Goal: Information Seeking & Learning: Find specific page/section

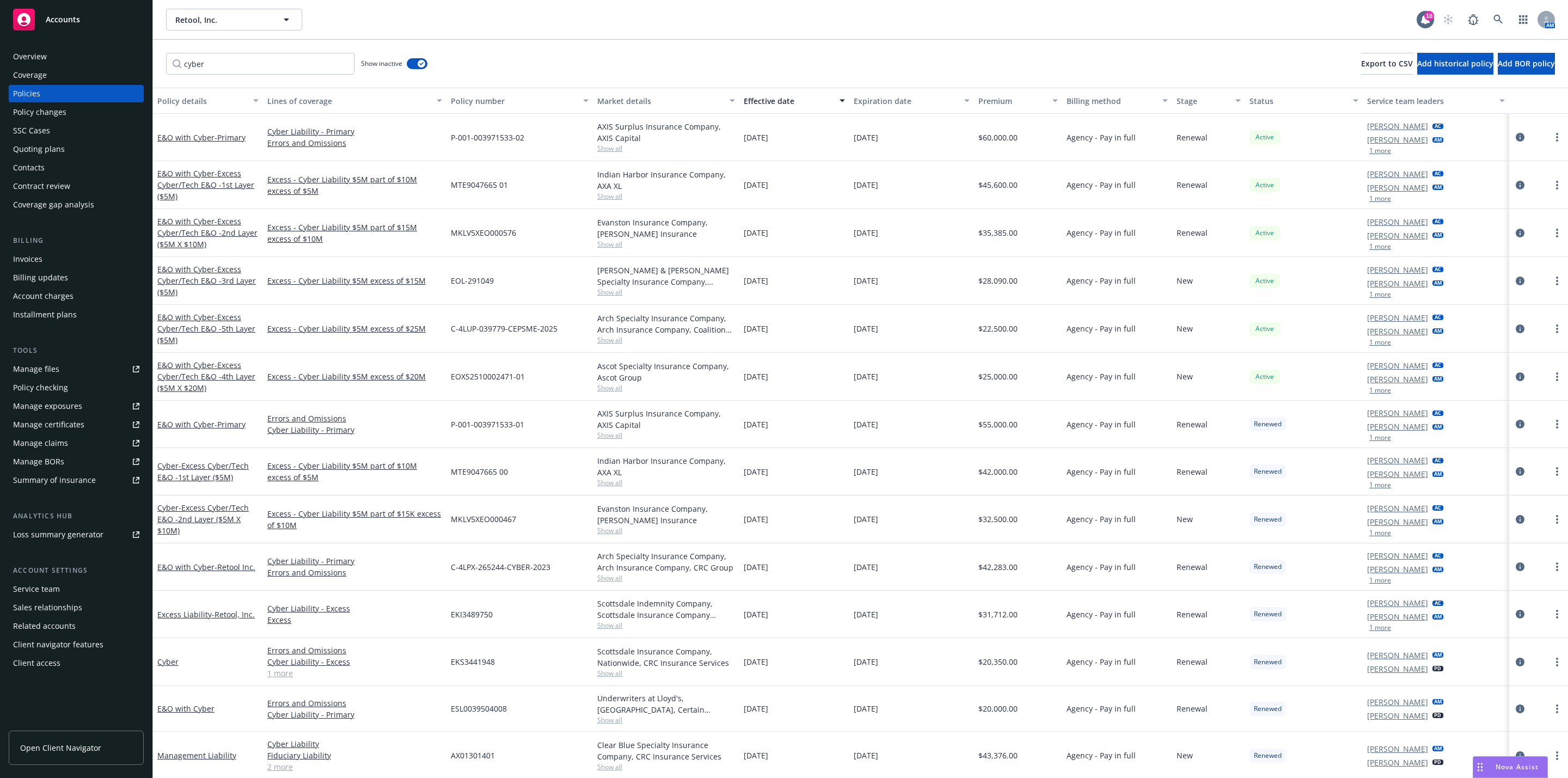
scroll to position [49, 0]
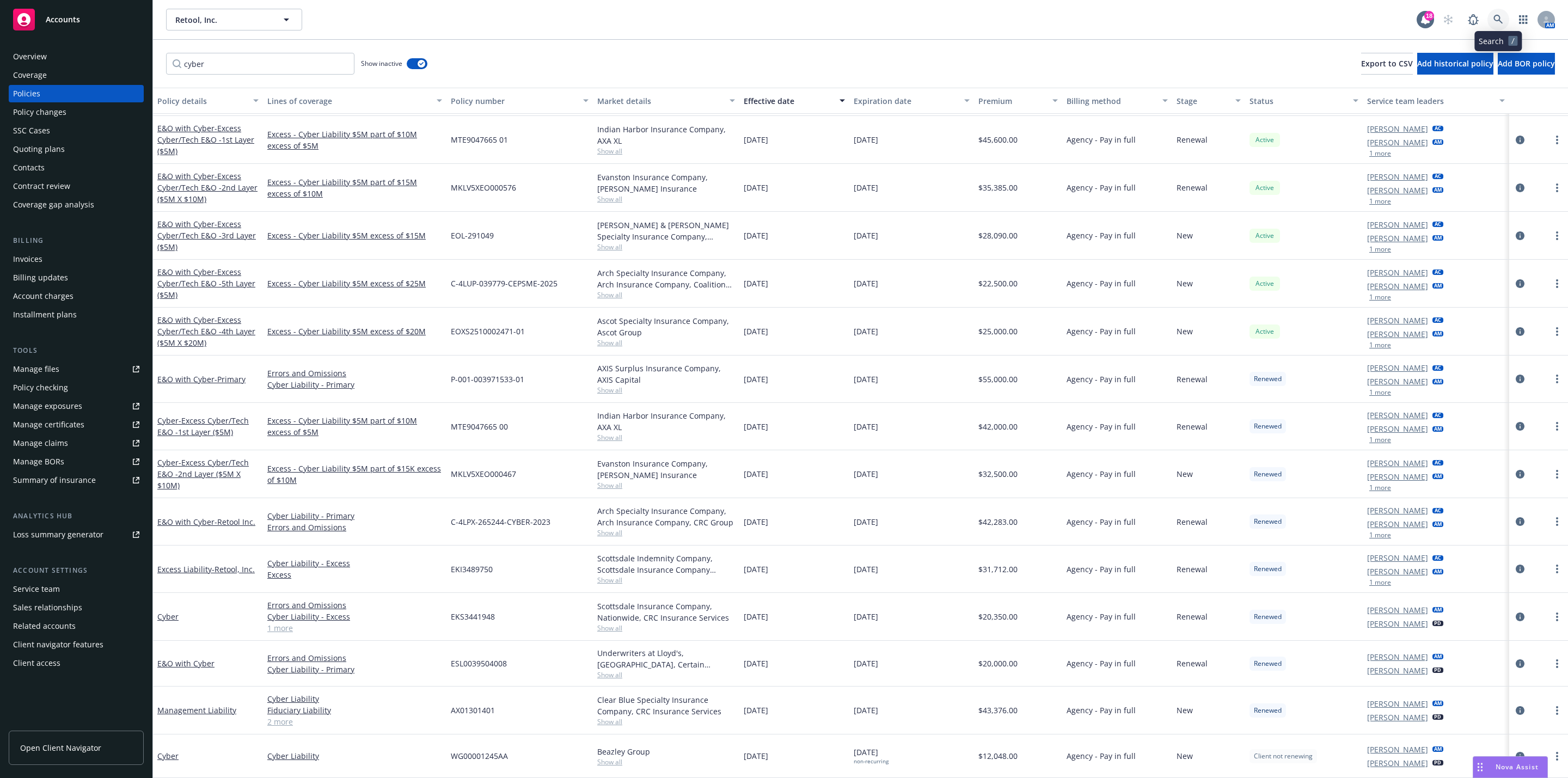
click at [1495, 21] on icon at bounding box center [1499, 20] width 10 height 10
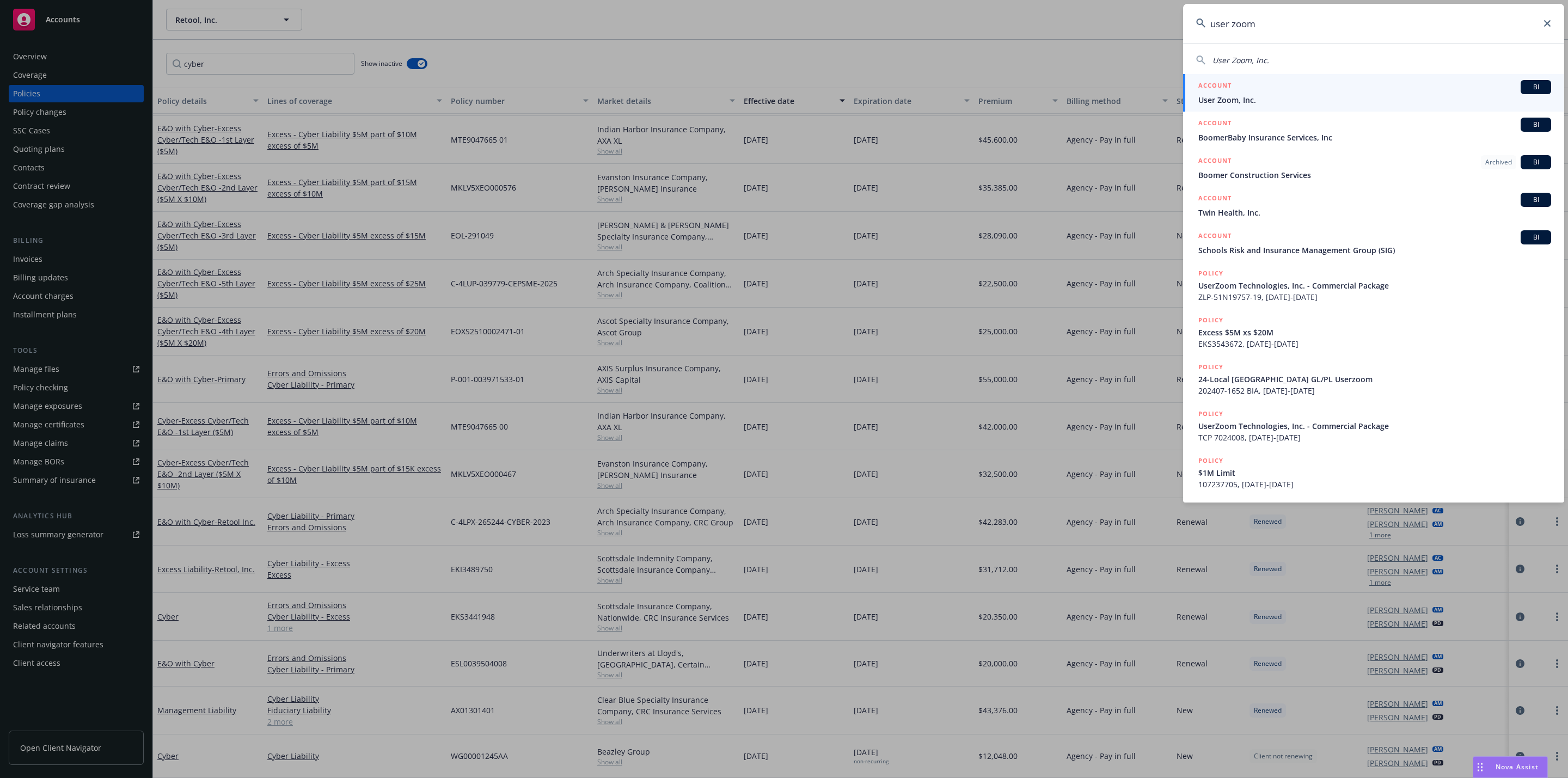
type input "user zoom"
click at [1337, 97] on span "User Zoom, Inc." at bounding box center [1374, 100] width 353 height 11
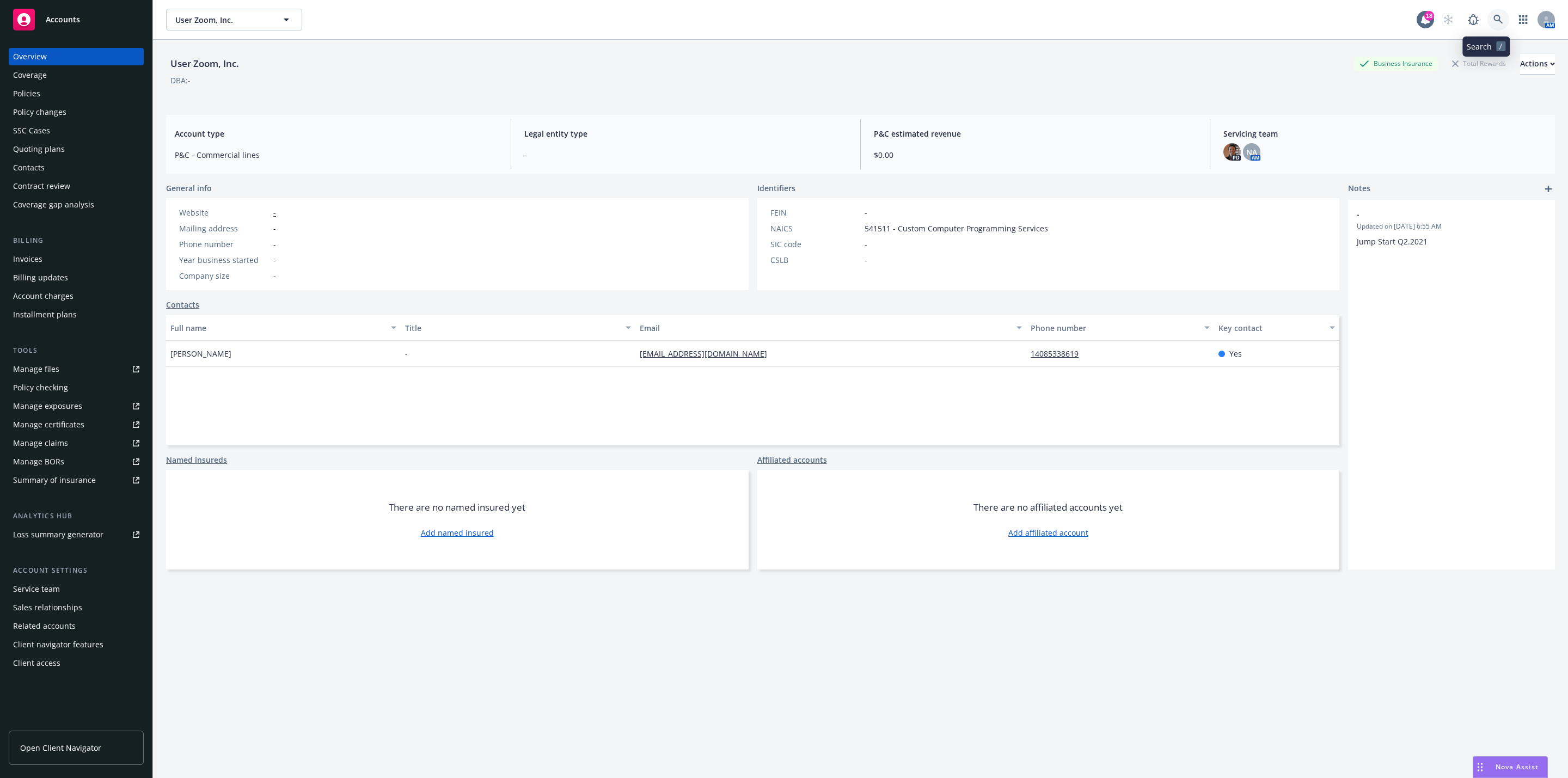
click at [1494, 20] on icon at bounding box center [1499, 20] width 10 height 10
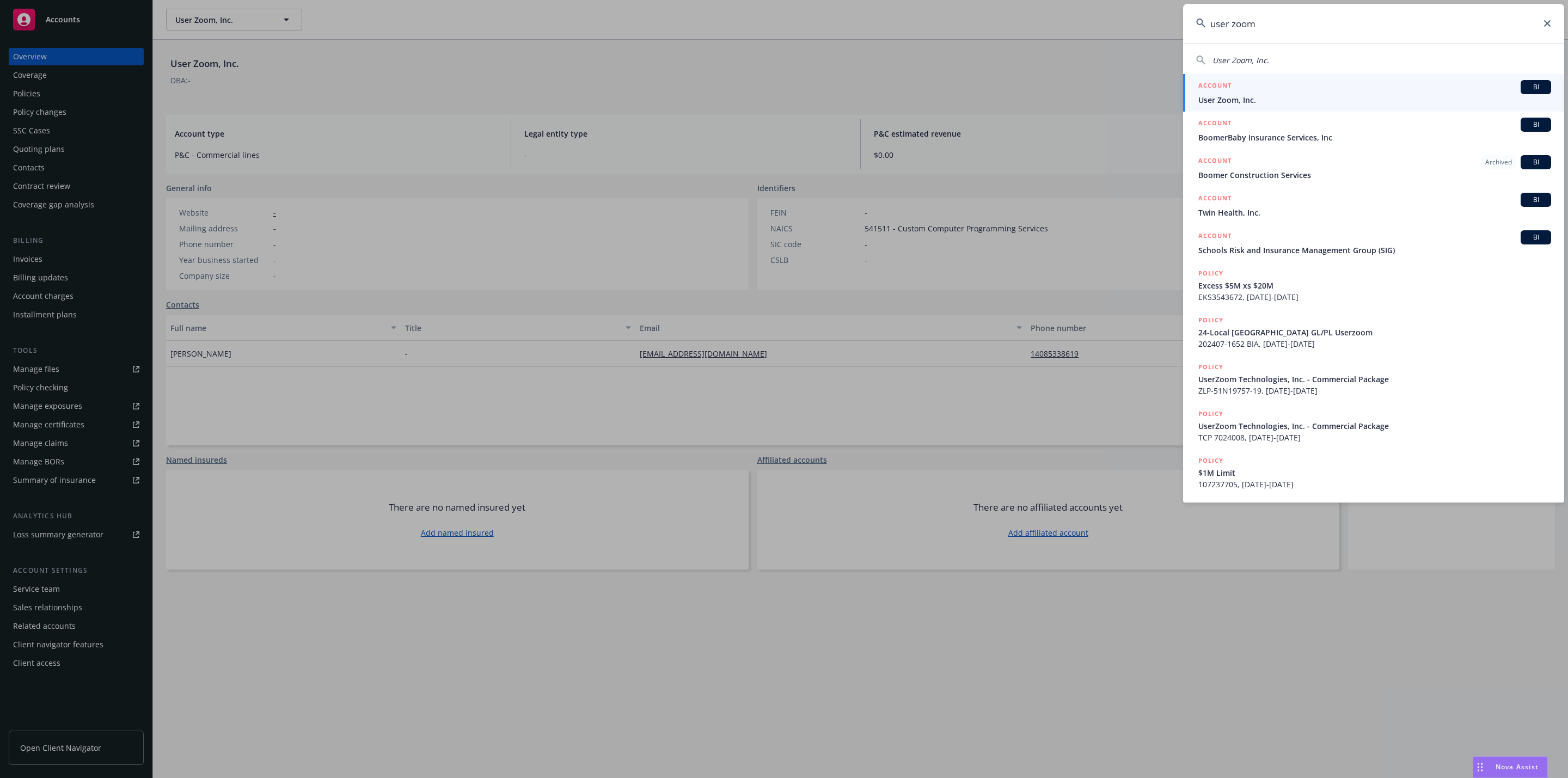
click at [1234, 25] on input "user zoom" at bounding box center [1374, 23] width 381 height 39
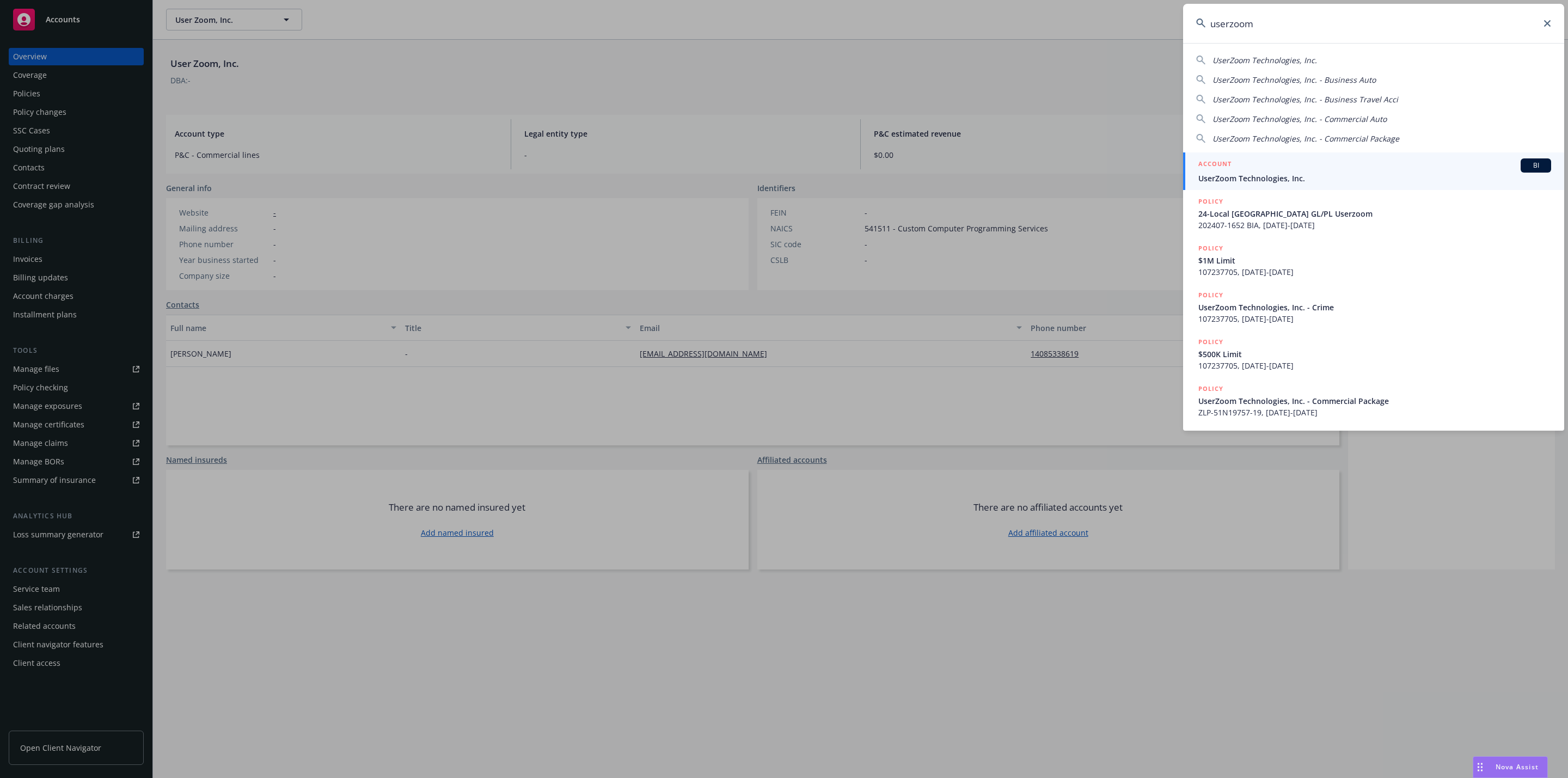
type input "userzoom"
click at [1315, 170] on div "ACCOUNT BI" at bounding box center [1374, 165] width 353 height 14
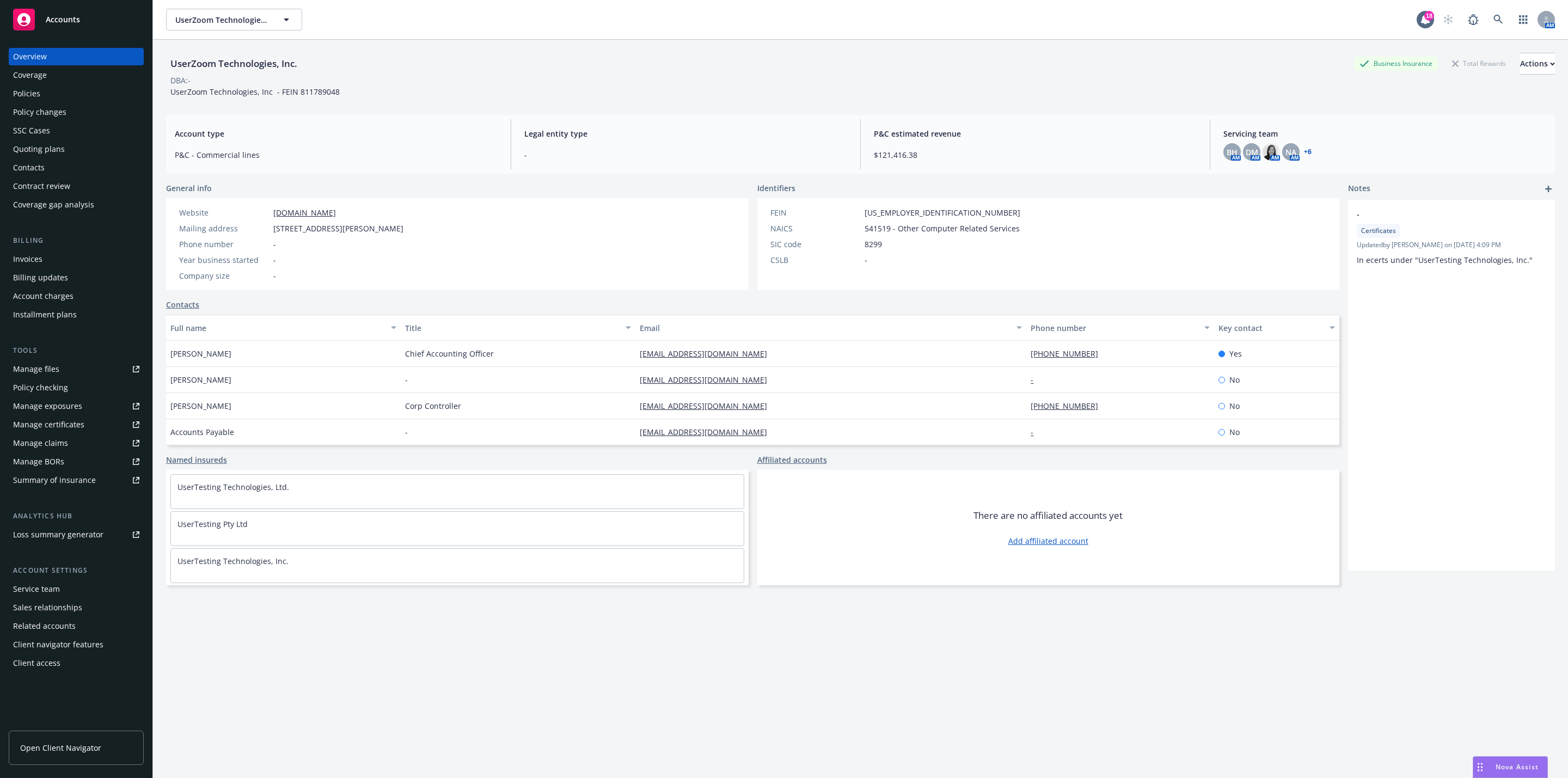
click at [1304, 151] on link "+ 6" at bounding box center [1308, 152] width 7 height 7
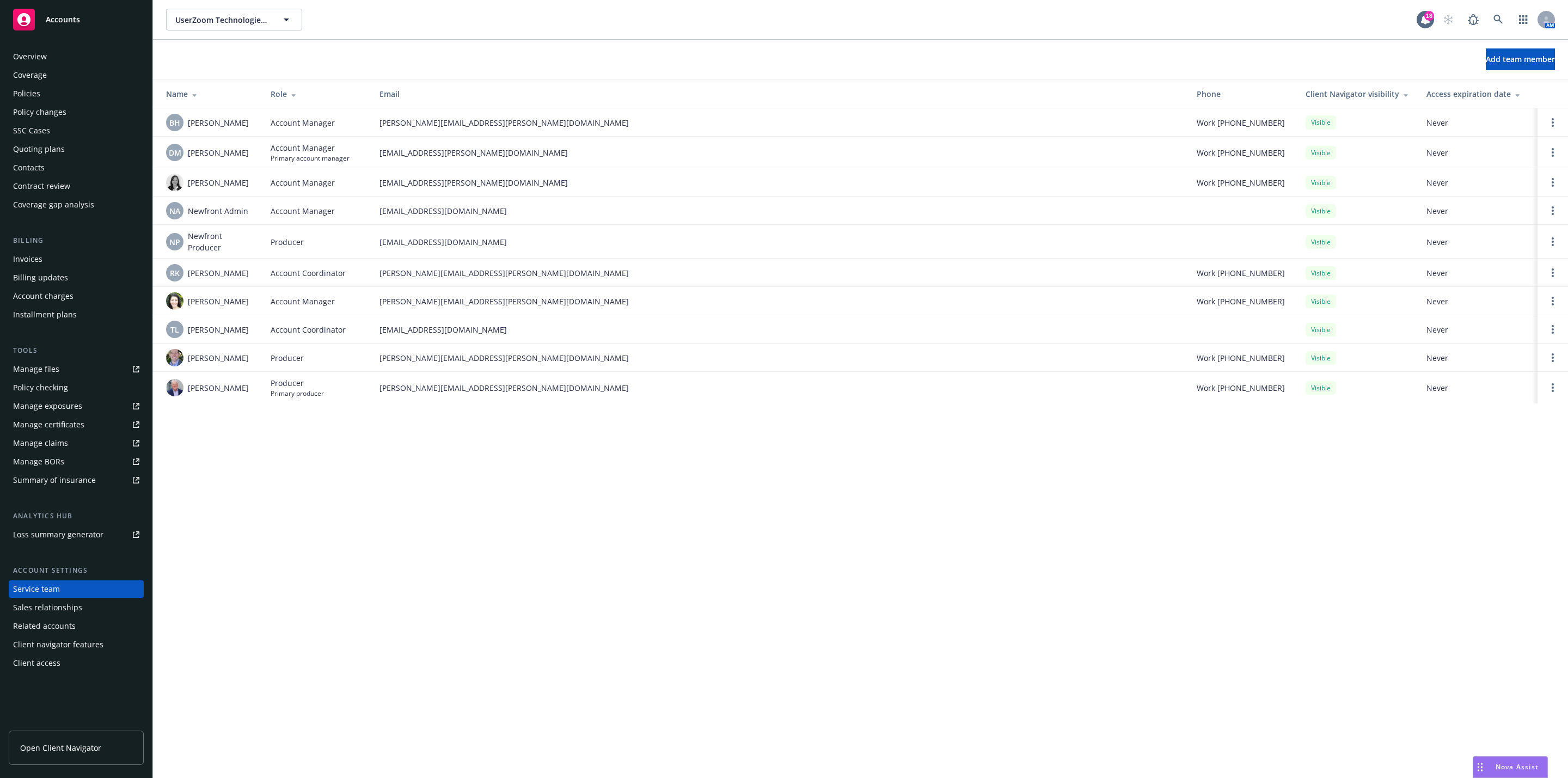
click at [53, 51] on div "Overview" at bounding box center [76, 56] width 127 height 17
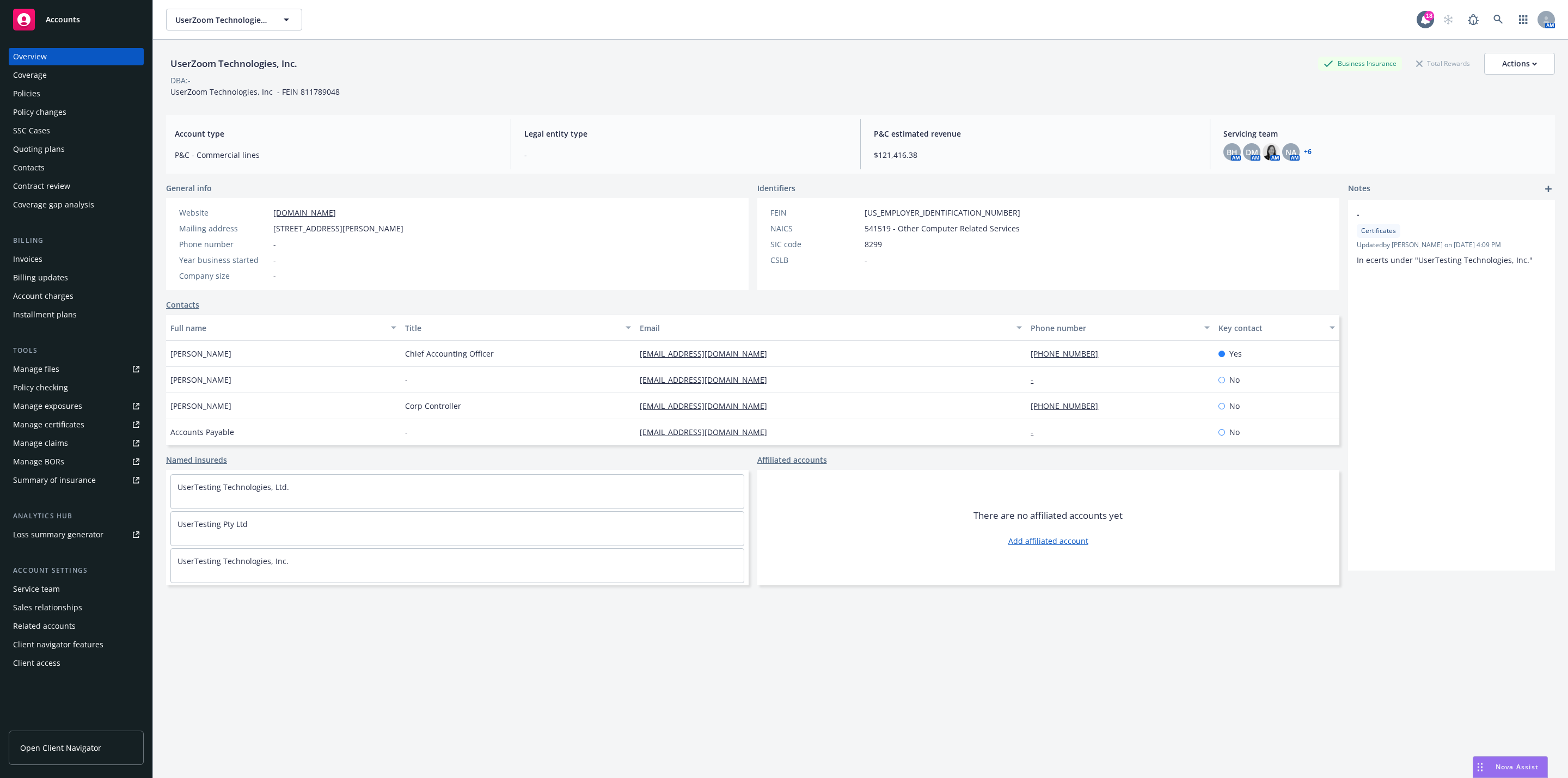
click at [87, 95] on div "Policies" at bounding box center [76, 94] width 127 height 17
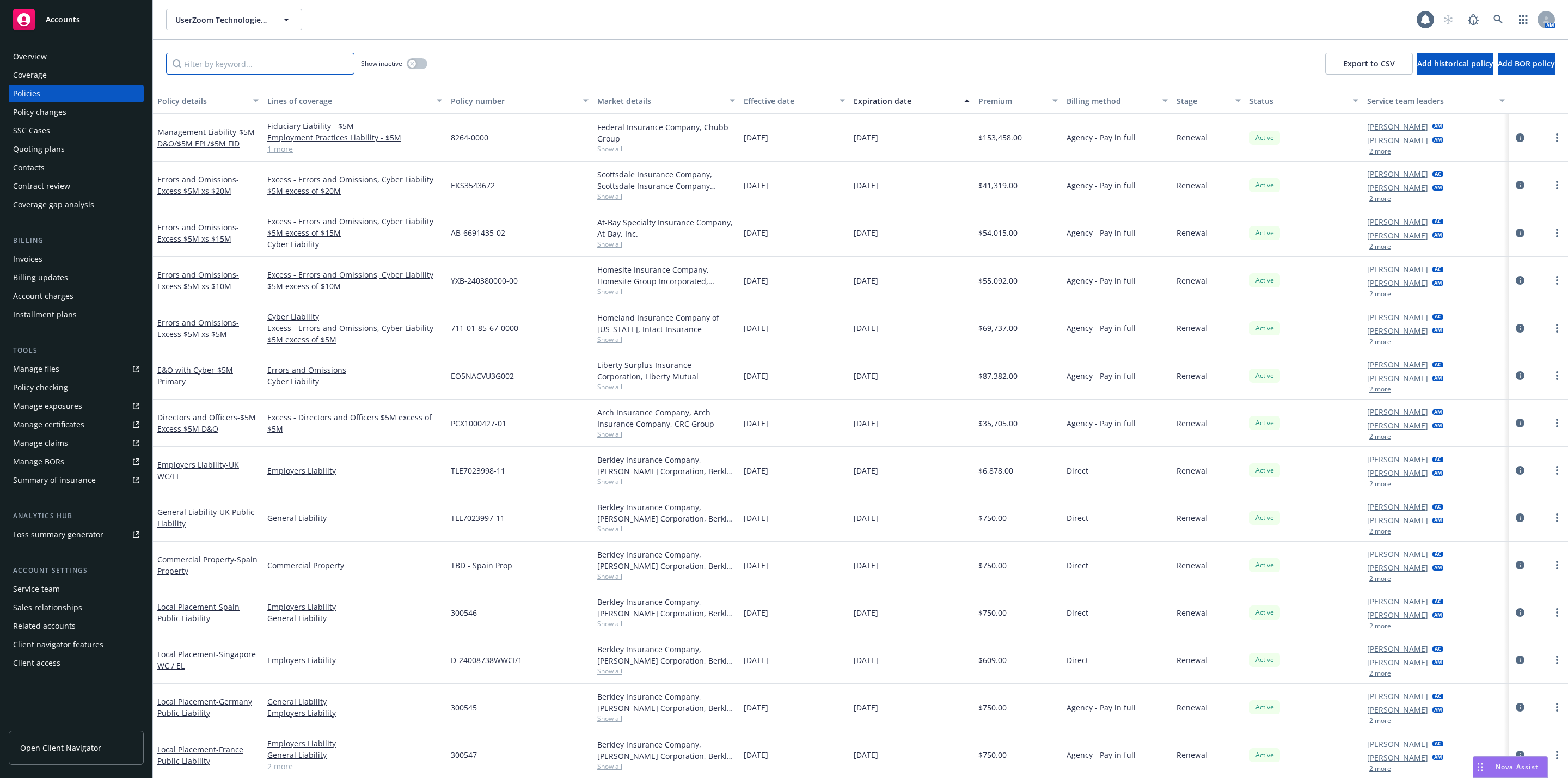
click at [258, 72] on input "Filter by keyword..." at bounding box center [261, 63] width 189 height 22
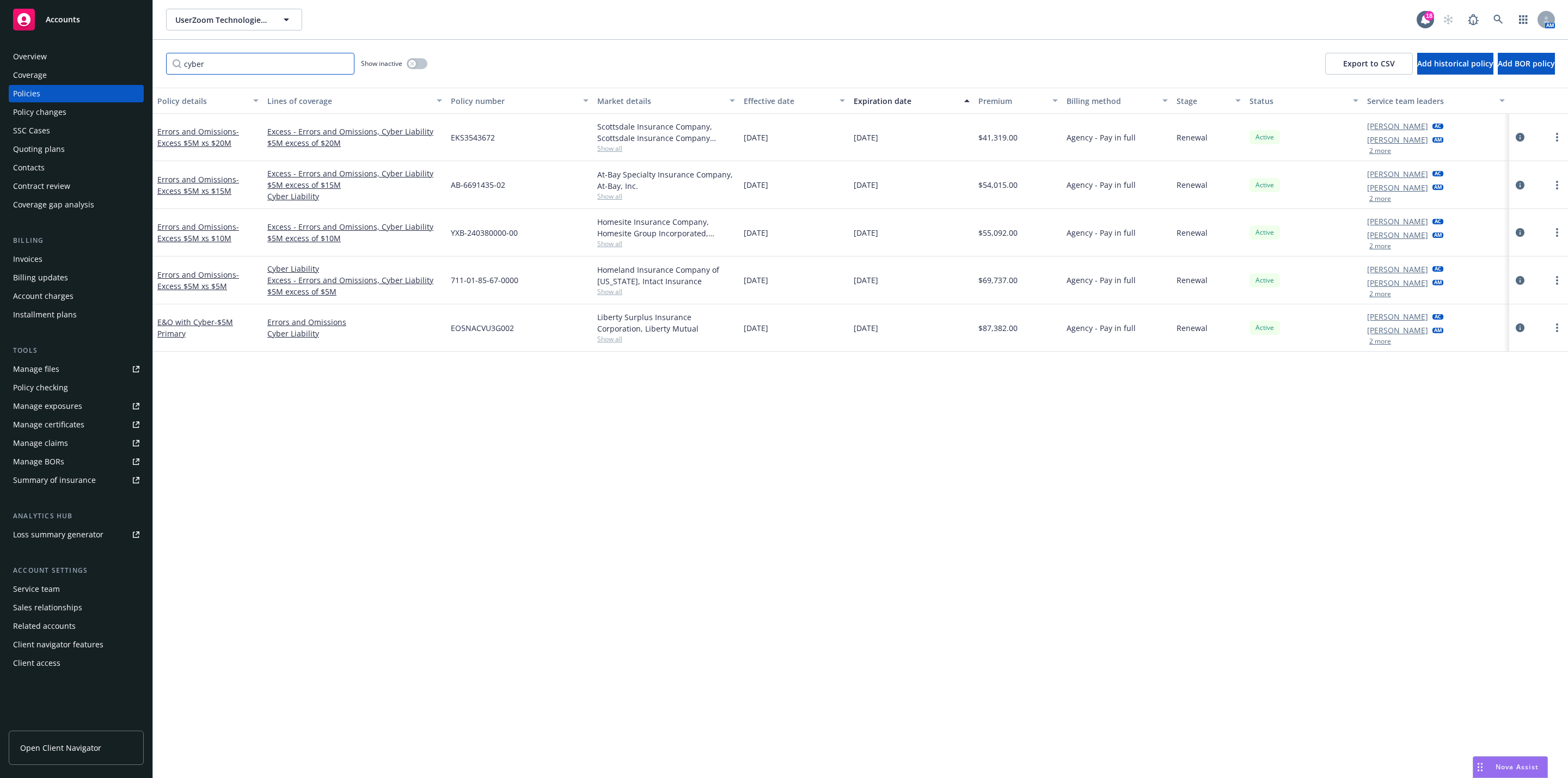
type input "cyber"
click at [102, 60] on div "Overview" at bounding box center [76, 56] width 127 height 17
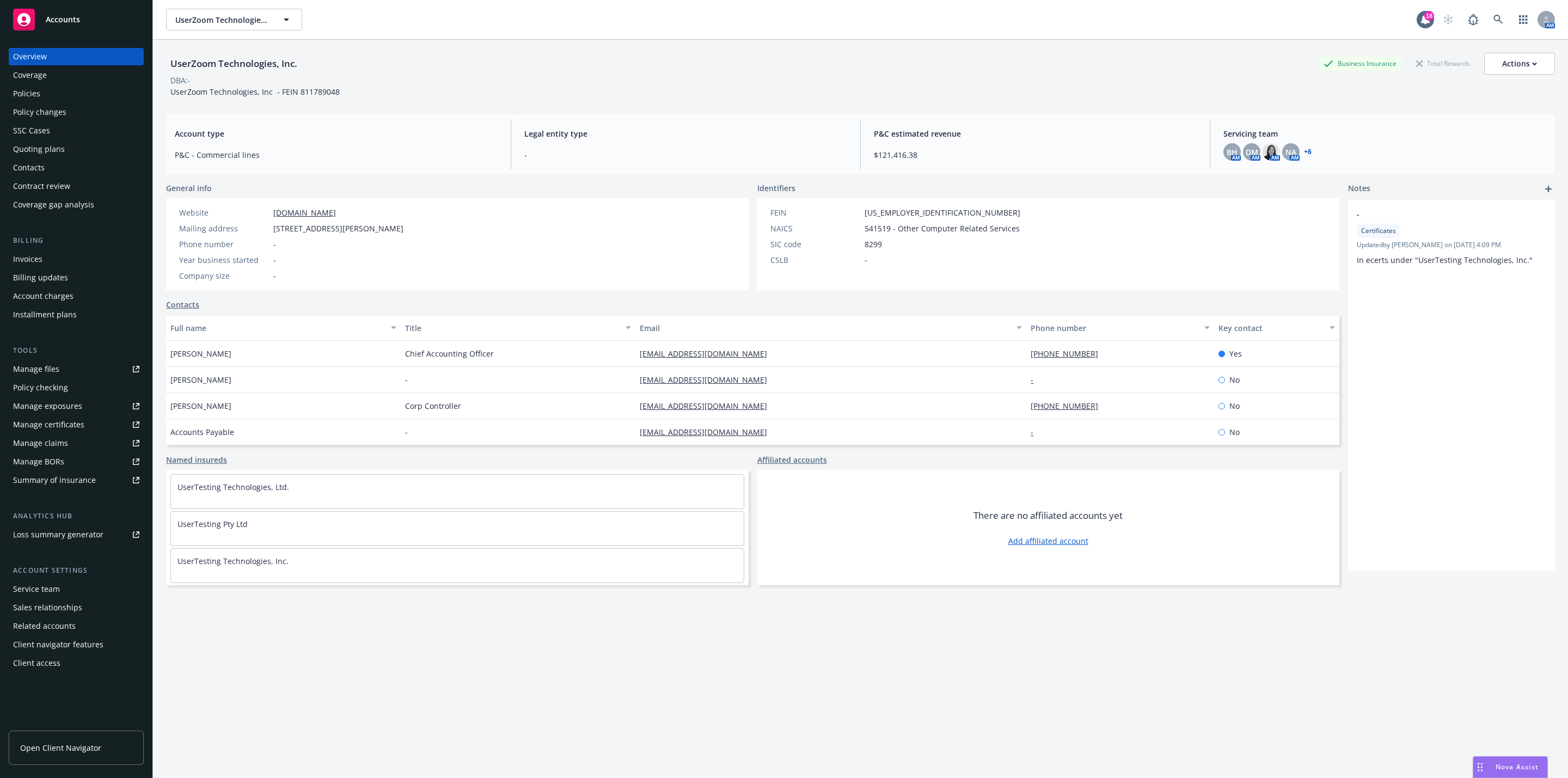
click at [1304, 154] on link "+ 6" at bounding box center [1308, 152] width 7 height 7
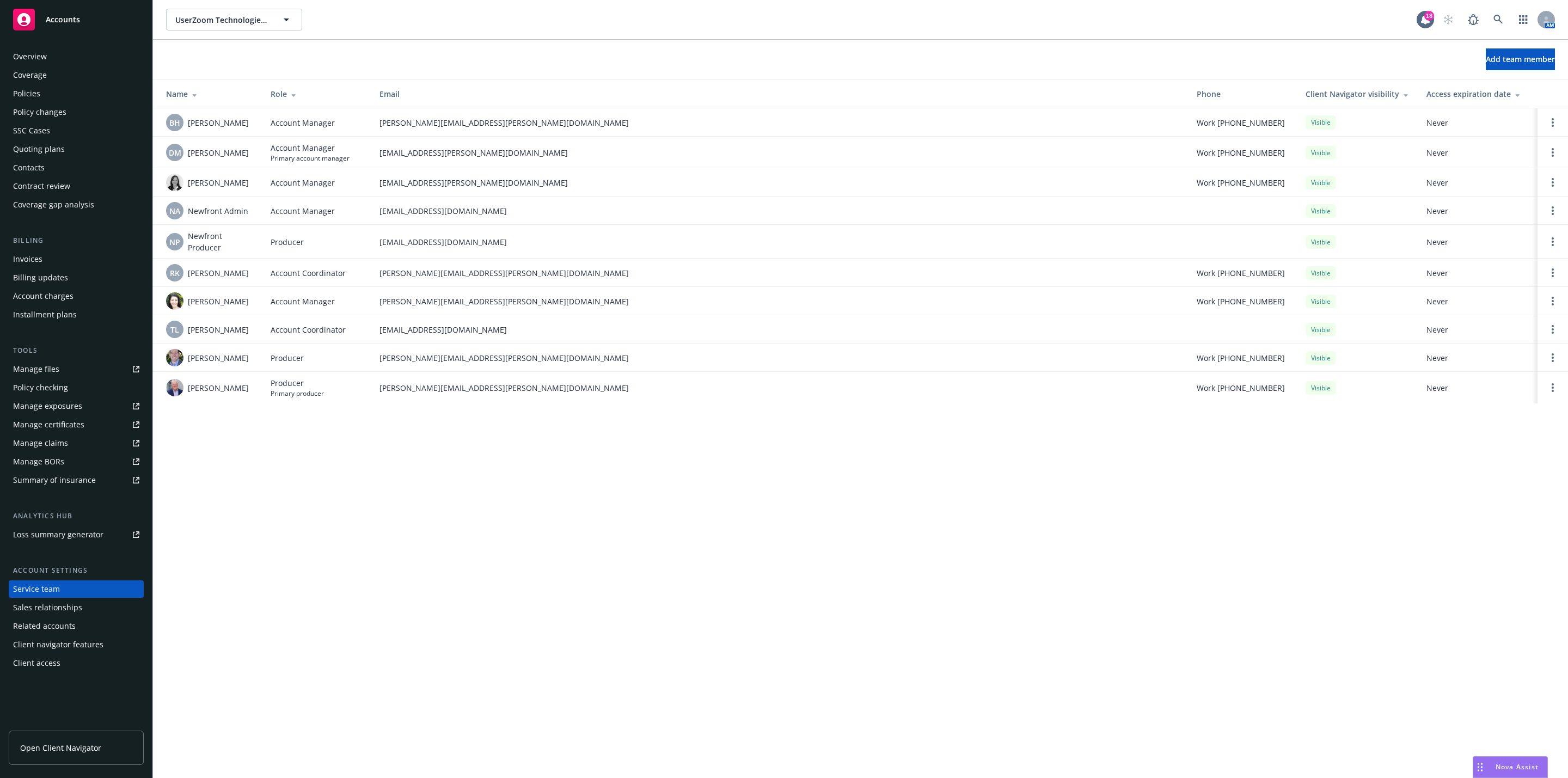
click at [835, 183] on span "[EMAIL_ADDRESS][PERSON_NAME][DOMAIN_NAME]" at bounding box center [780, 182] width 800 height 11
click at [78, 89] on div "Policies" at bounding box center [76, 94] width 127 height 17
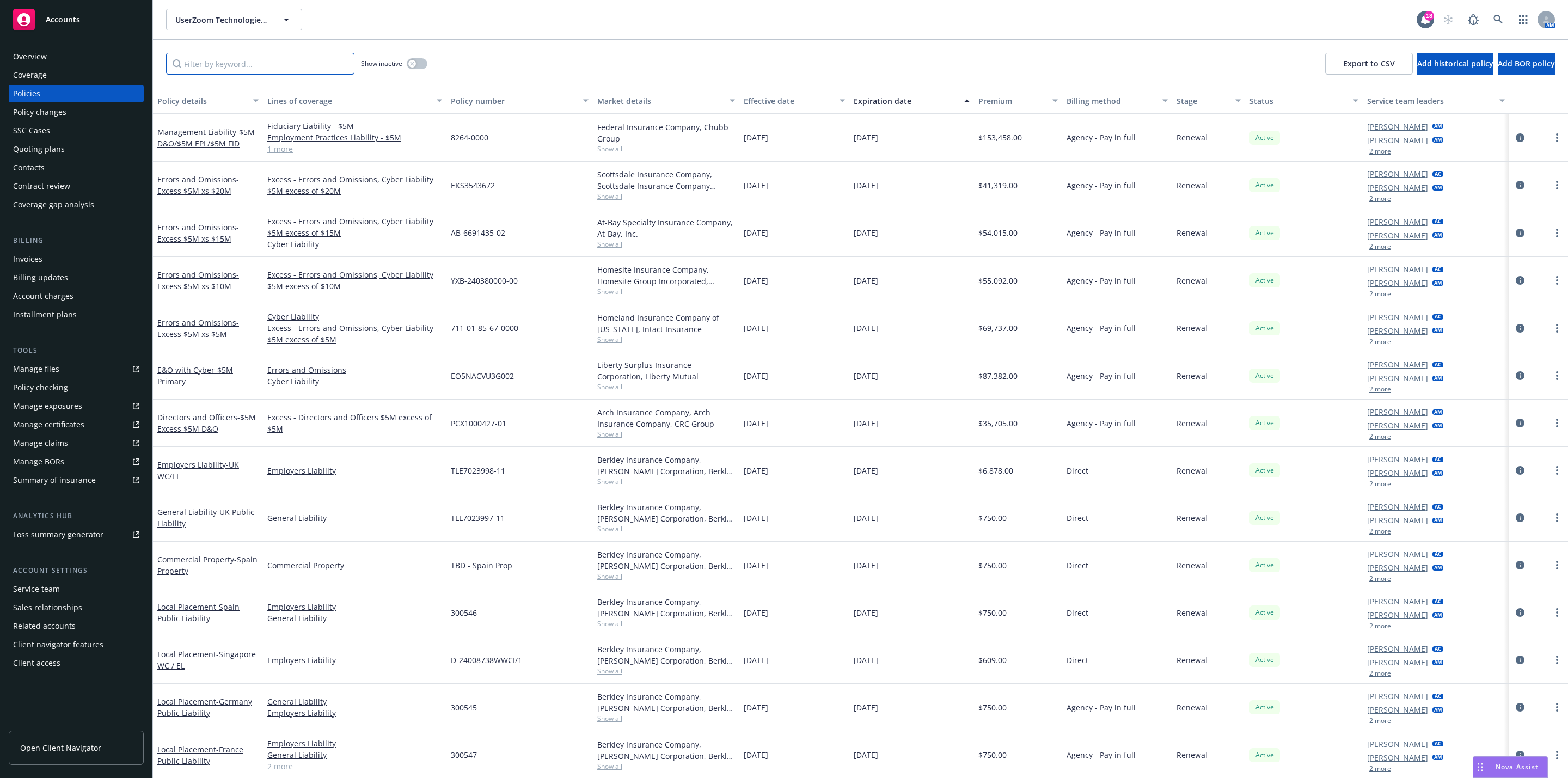
click at [243, 56] on input "Filter by keyword..." at bounding box center [261, 63] width 189 height 22
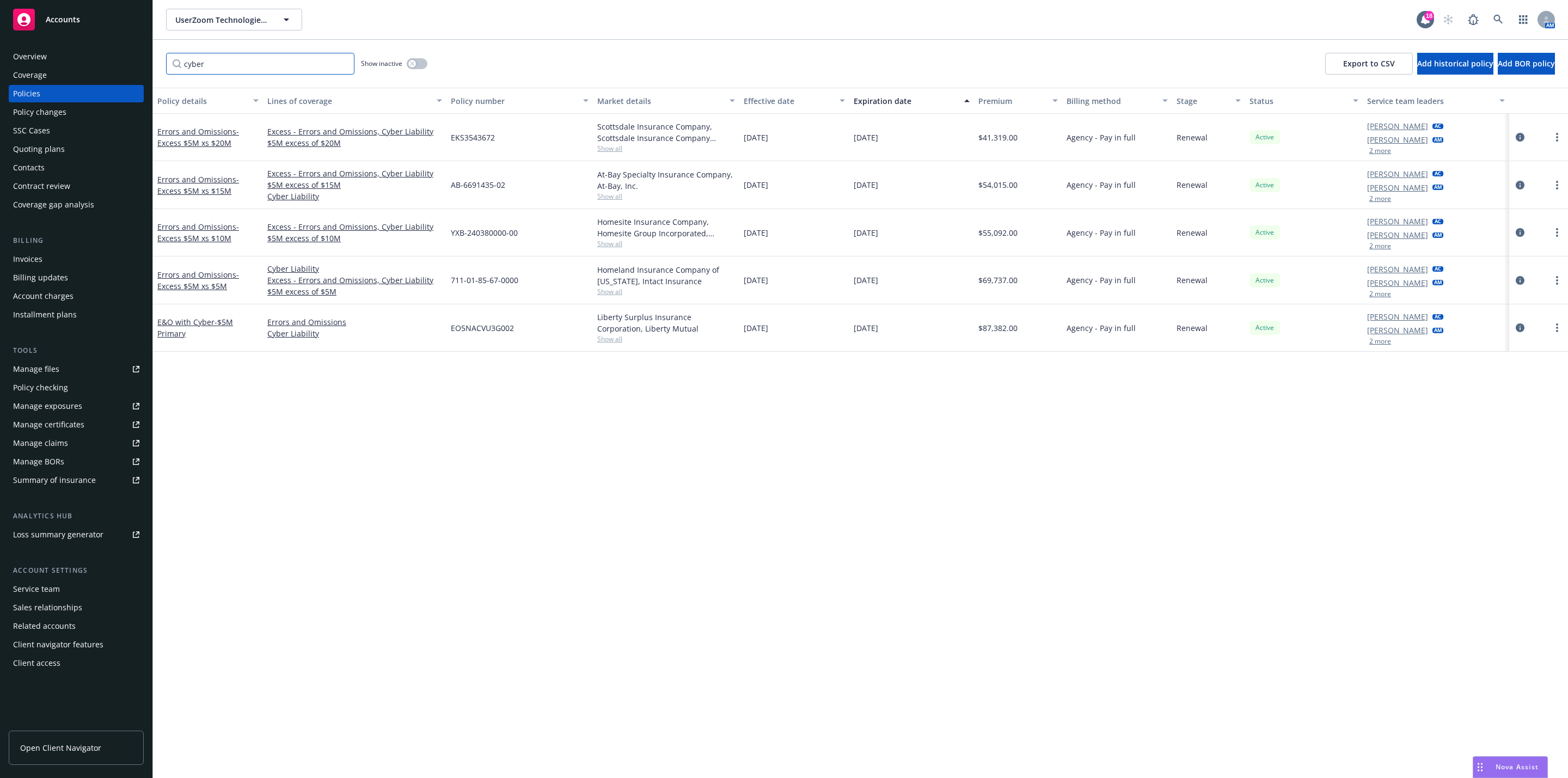
type input "cyber"
click at [582, 528] on div "Policy details Lines of coverage Policy number Market details Effective date Ex…" at bounding box center [861, 432] width 1415 height 690
click at [579, 58] on div "cyber Show inactive Export to CSV Add historical policy Add BOR policy" at bounding box center [861, 63] width 1415 height 48
click at [203, 271] on link "Errors and Omissions - Excess $5M xs $5M" at bounding box center [198, 280] width 82 height 22
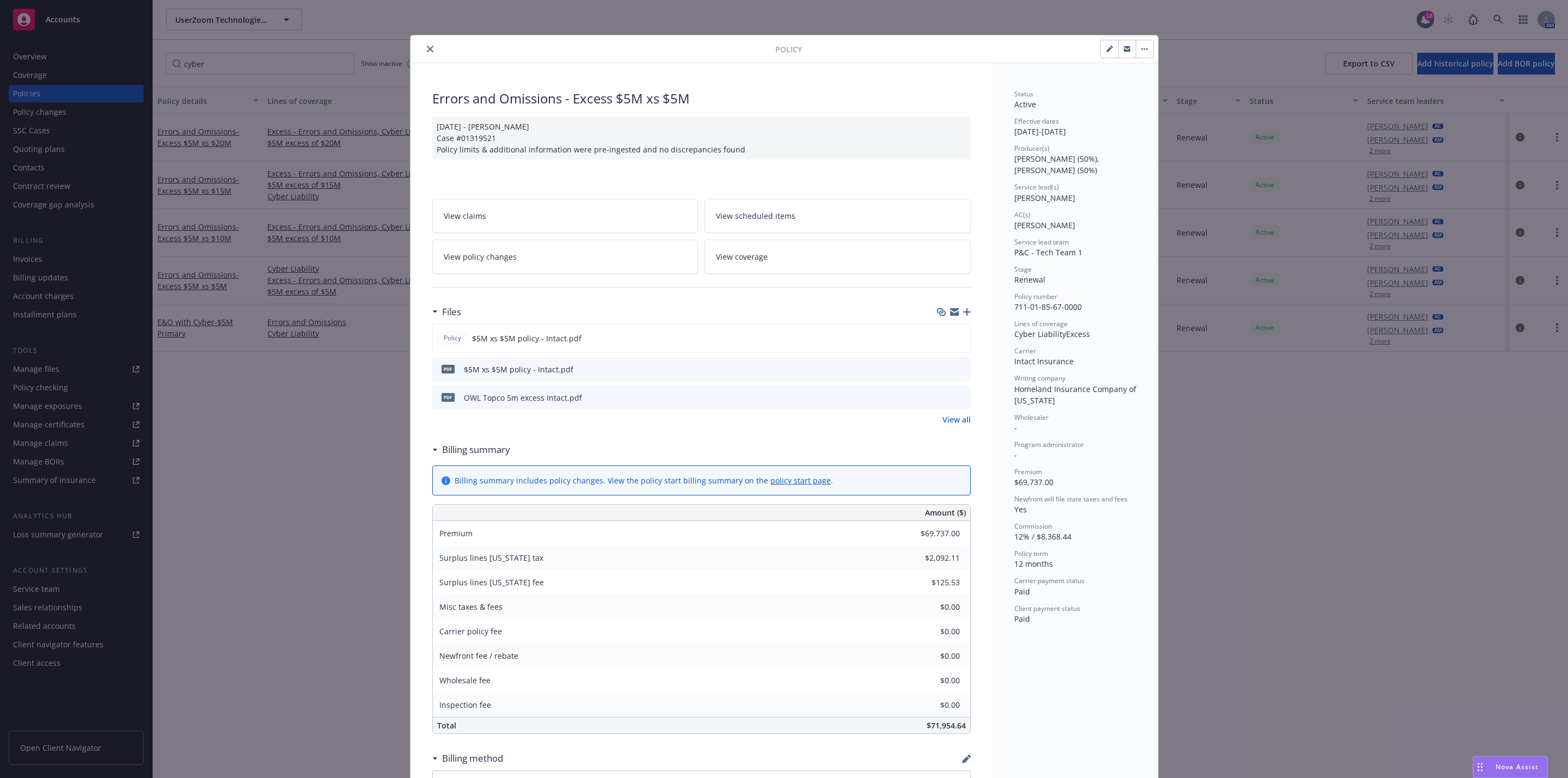
click at [310, 448] on div "Policy Errors and Omissions - Excess $5M xs $5M [DATE] - [PERSON_NAME] Case #01…" at bounding box center [784, 389] width 1568 height 778
click at [425, 55] on button "close" at bounding box center [430, 48] width 13 height 13
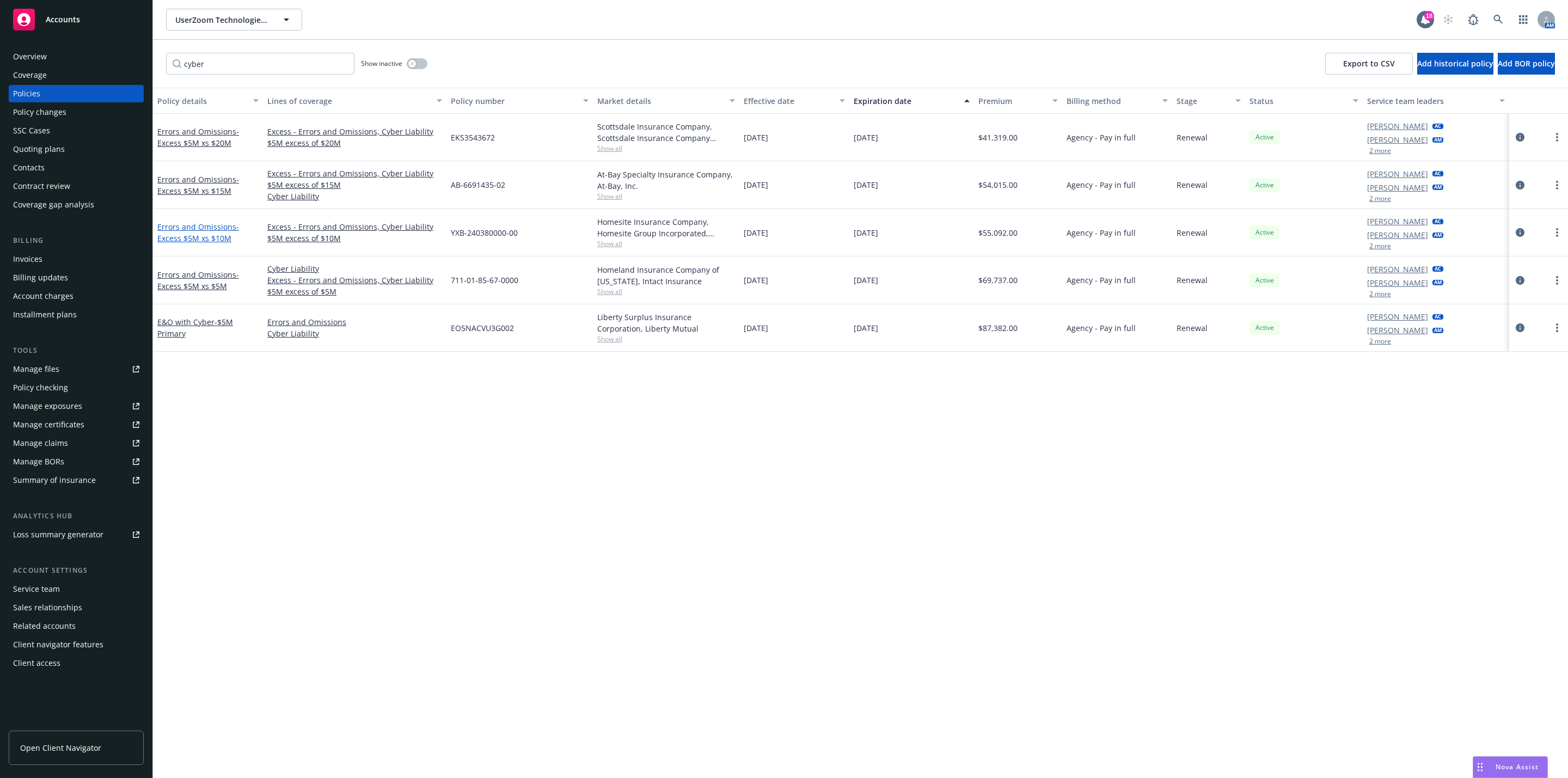
click at [197, 239] on span "- Excess $5M xs $10M" at bounding box center [198, 232] width 82 height 22
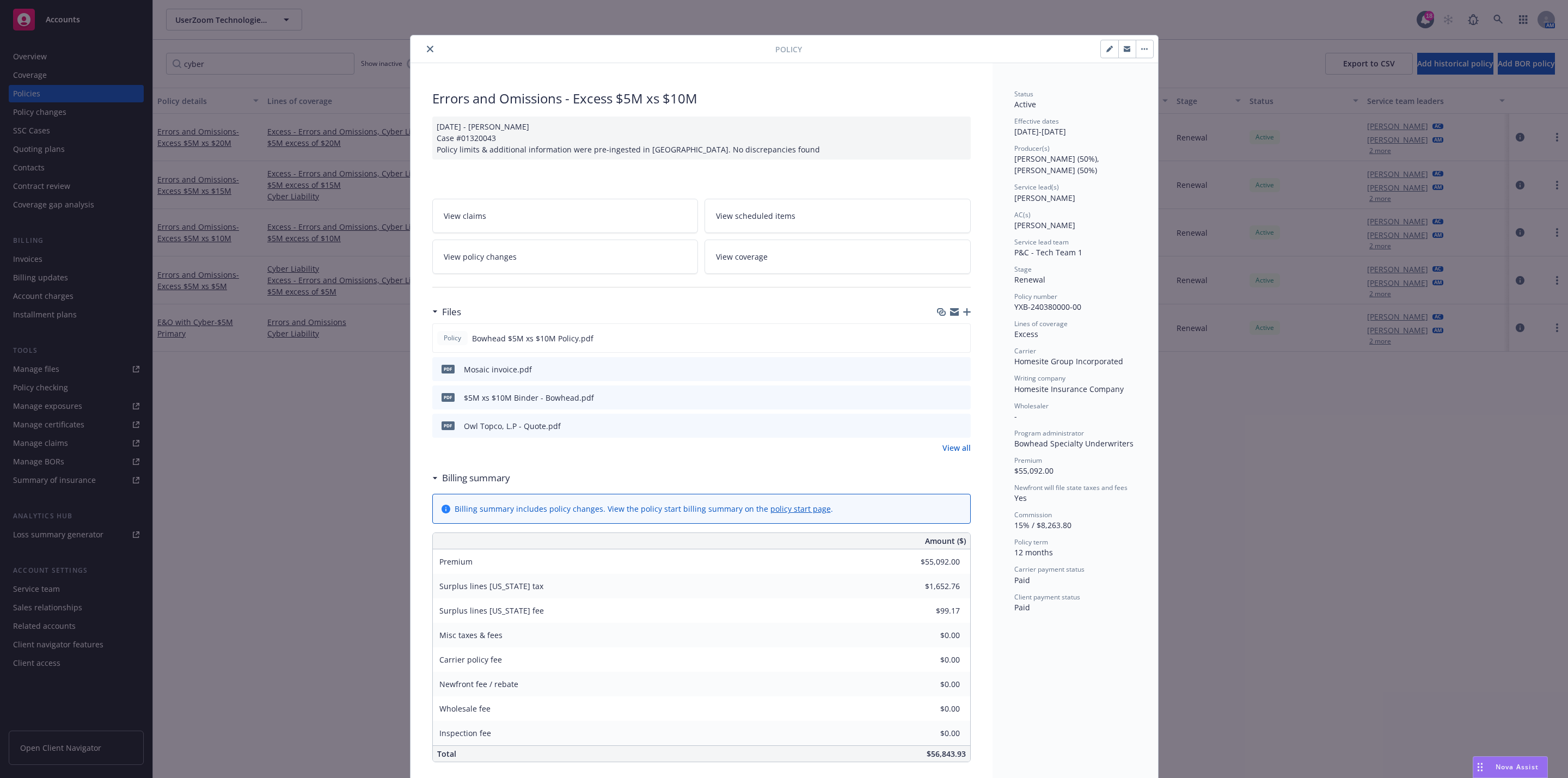
click at [430, 51] on button "close" at bounding box center [430, 48] width 13 height 13
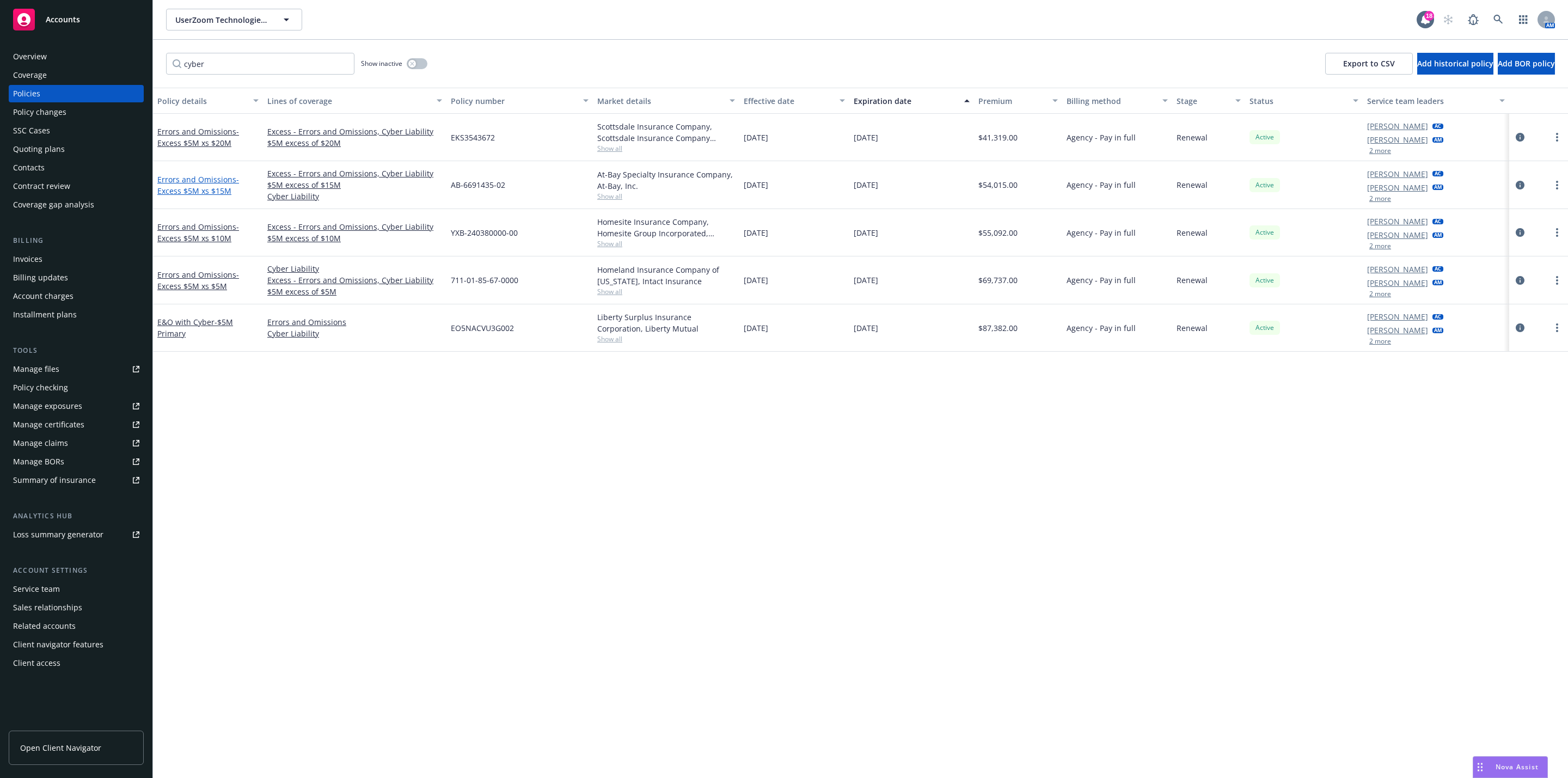
click at [199, 180] on link "Errors and Omissions - Excess $5M xs $15M" at bounding box center [198, 185] width 82 height 22
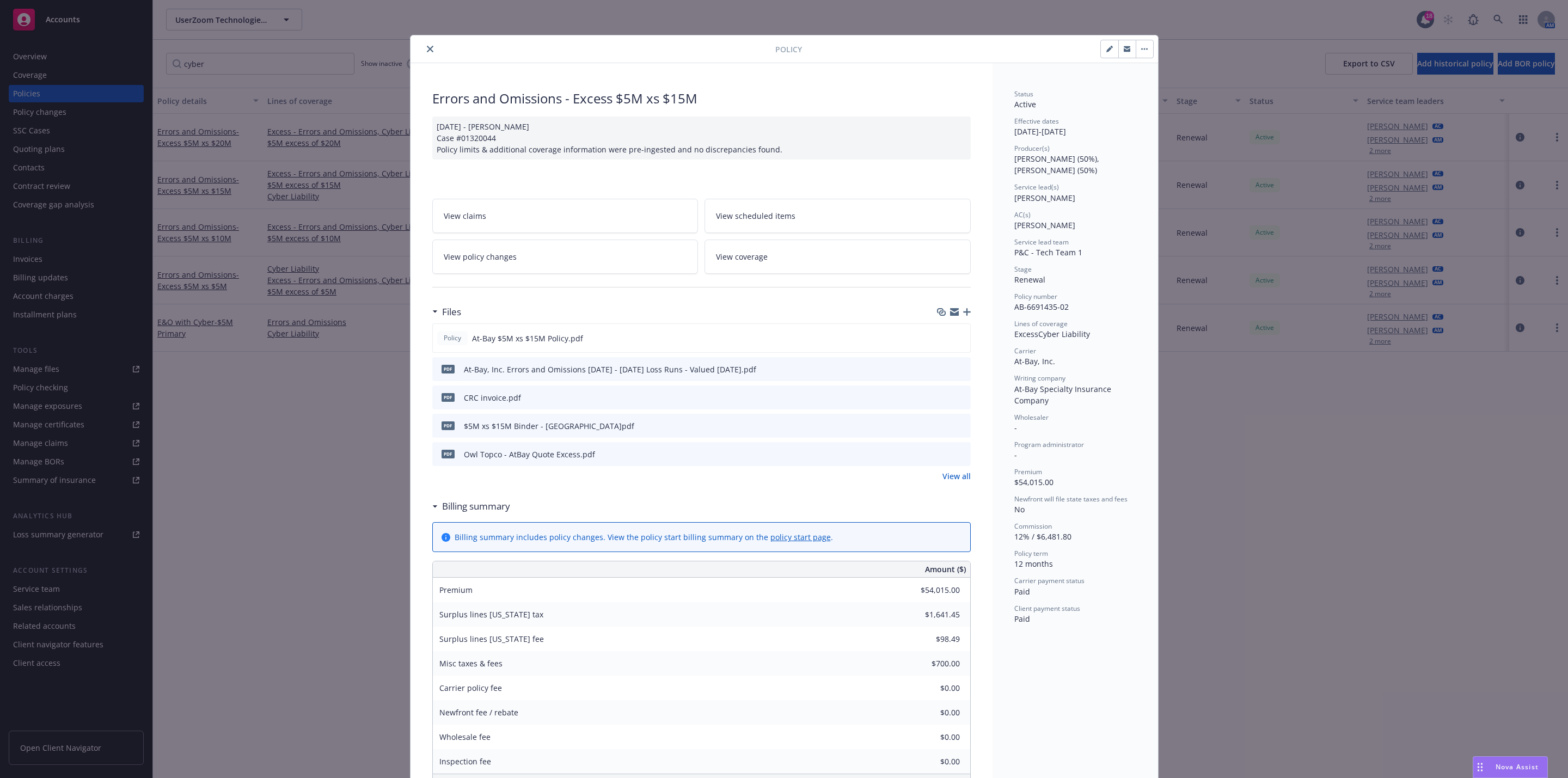
click at [417, 54] on div at bounding box center [595, 48] width 360 height 13
click at [427, 47] on icon "close" at bounding box center [430, 49] width 7 height 7
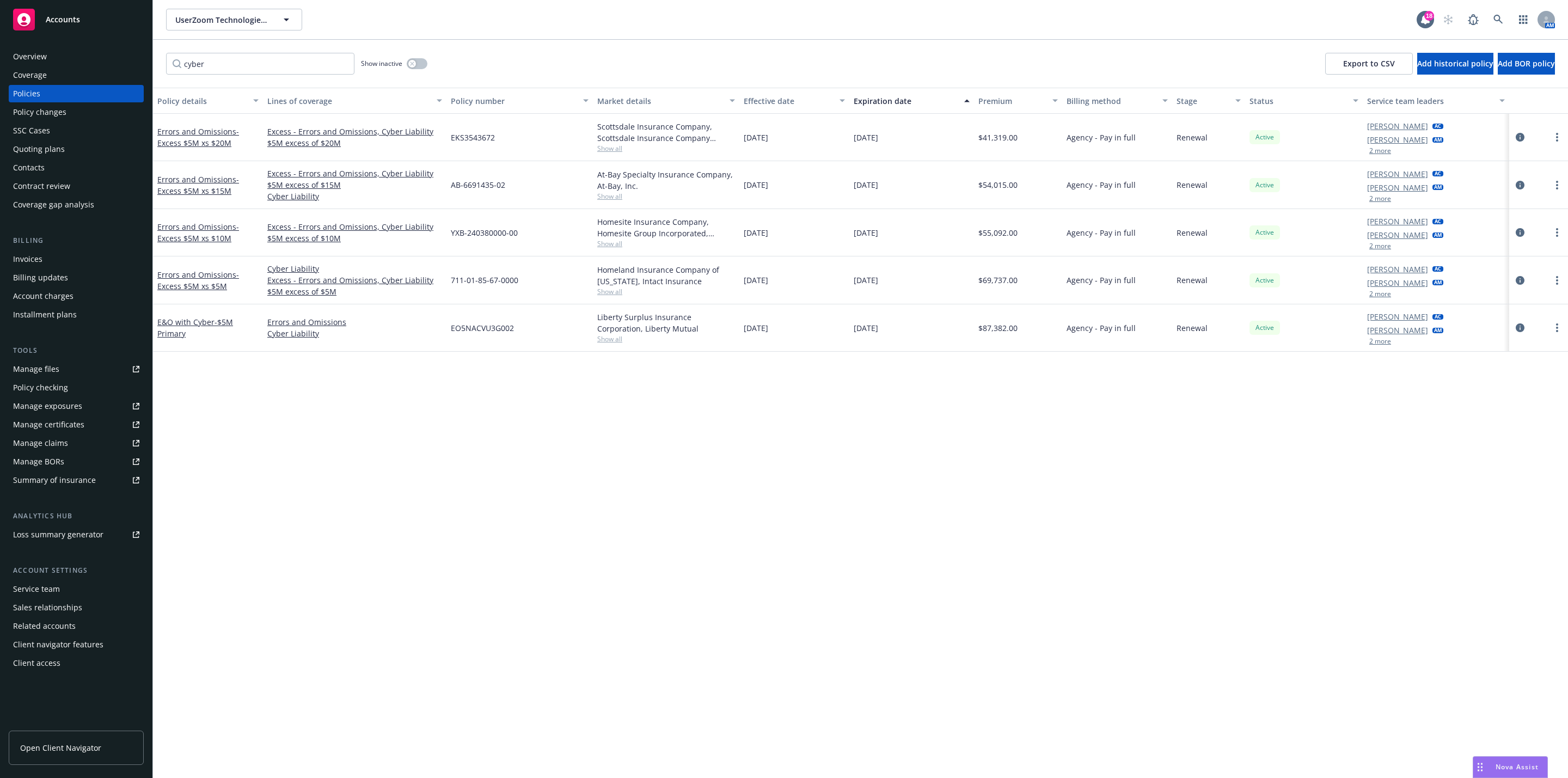
click at [338, 397] on div "Policy details Lines of coverage Policy number Market details Effective date Ex…" at bounding box center [861, 432] width 1415 height 690
